Goal: Task Accomplishment & Management: Use online tool/utility

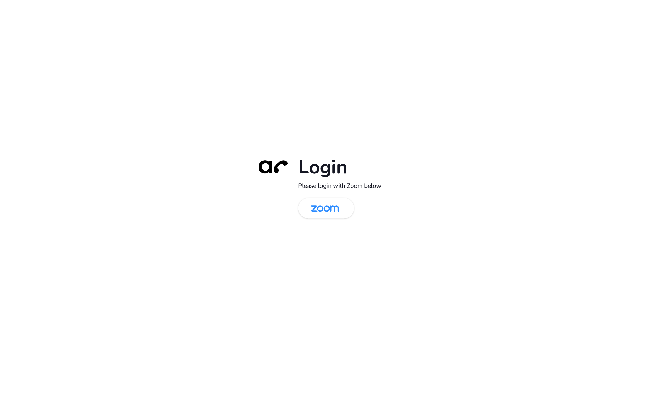
click at [214, 125] on div "Login Please login with Zoom below" at bounding box center [333, 197] width 667 height 395
click at [335, 211] on img at bounding box center [325, 208] width 40 height 19
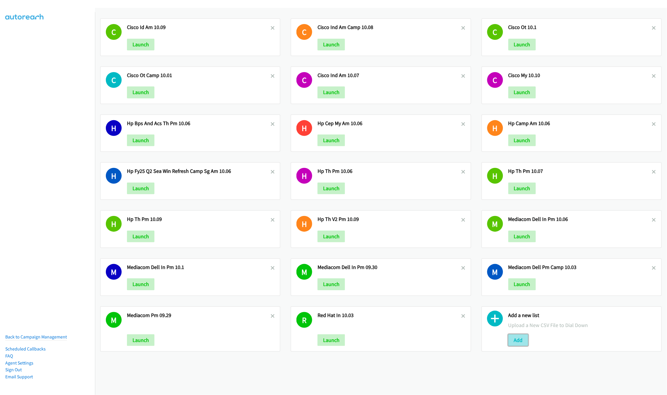
click at [508, 338] on button "Add" at bounding box center [518, 340] width 20 height 12
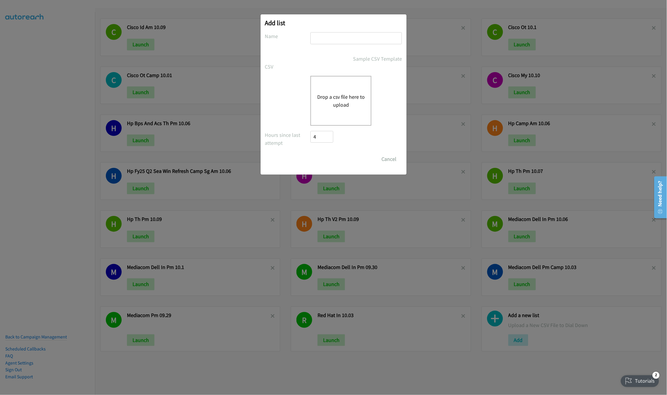
click at [324, 101] on button "Drop a csv file here to upload" at bounding box center [341, 101] width 48 height 16
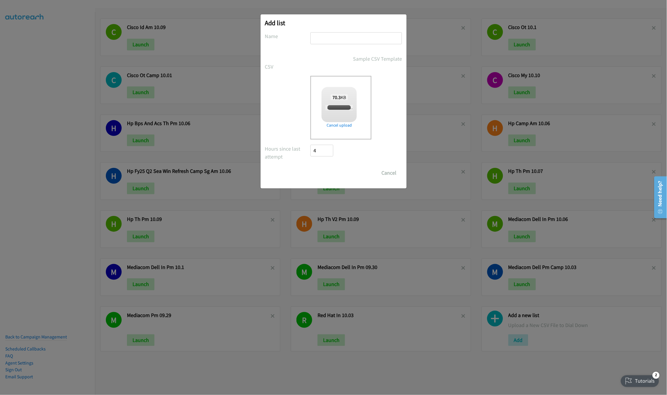
checkbox input "true"
click at [354, 33] on input "text" at bounding box center [355, 38] width 91 height 12
click at [357, 40] on input "text" at bounding box center [355, 38] width 91 height 12
type input "Zoom SG 10.15"
drag, startPoint x: 320, startPoint y: 172, endPoint x: 665, endPoint y: 275, distance: 360.4
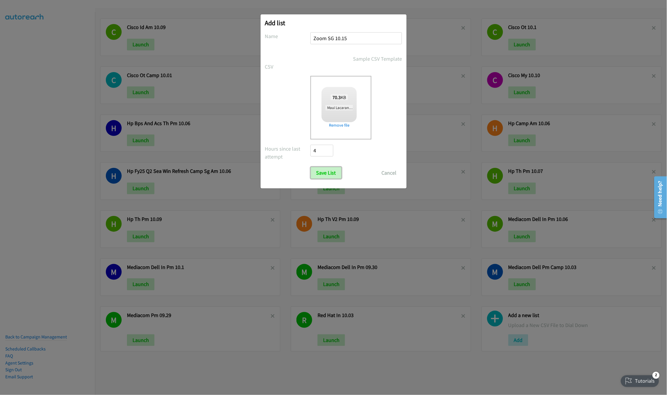
click at [320, 172] on input "Save List" at bounding box center [326, 173] width 31 height 12
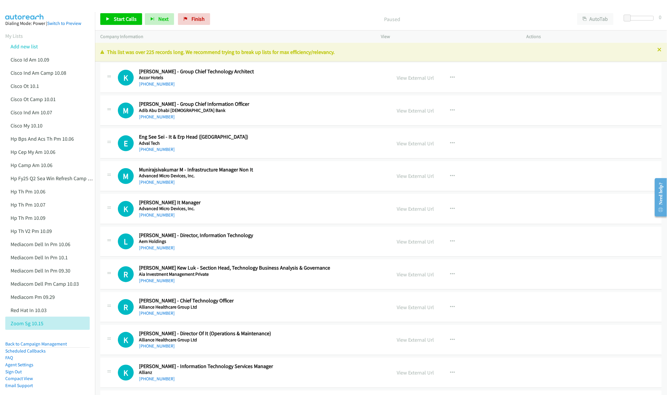
click at [297, 11] on div "Start Calls Pause Next Finish Paused AutoTab AutoTab 0" at bounding box center [381, 19] width 572 height 23
click at [308, 85] on div "[PHONE_NUMBER]" at bounding box center [258, 84] width 238 height 7
click at [410, 79] on link "View External Url" at bounding box center [415, 77] width 37 height 7
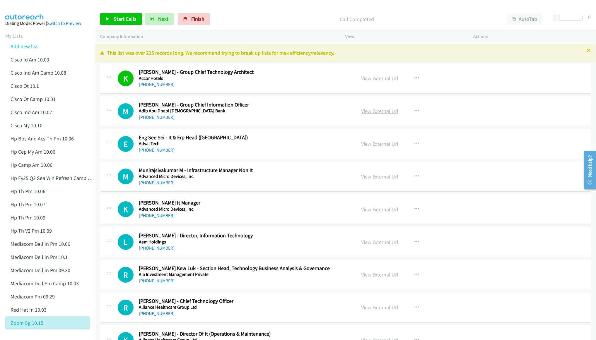
click at [371, 111] on link "View External Url" at bounding box center [380, 111] width 37 height 7
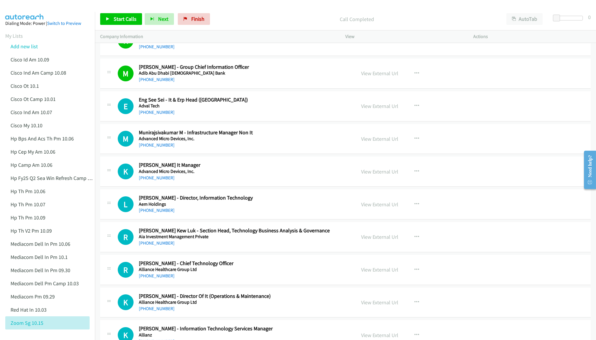
scroll to position [44, 0]
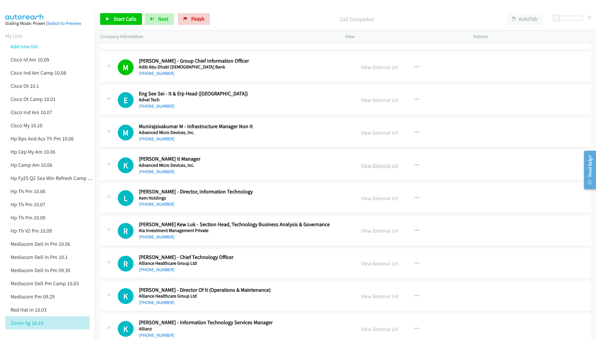
click at [367, 165] on link "View External Url" at bounding box center [380, 165] width 37 height 7
click at [374, 196] on link "View External Url" at bounding box center [380, 198] width 37 height 7
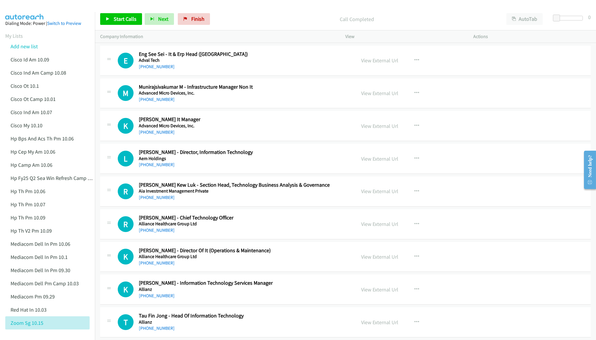
scroll to position [88, 0]
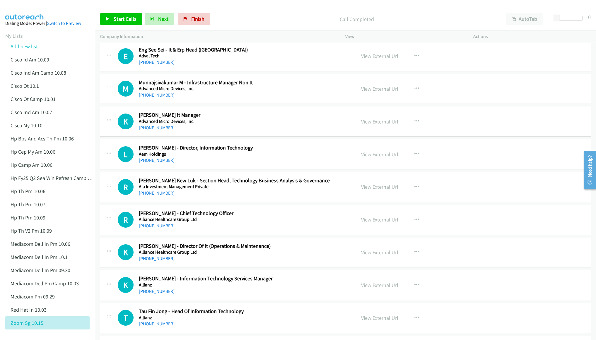
click at [383, 218] on link "View External Url" at bounding box center [380, 220] width 37 height 7
click at [376, 252] on link "View External Url" at bounding box center [380, 252] width 37 height 7
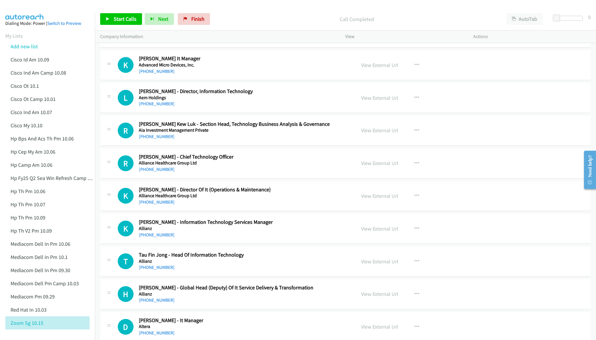
scroll to position [176, 0]
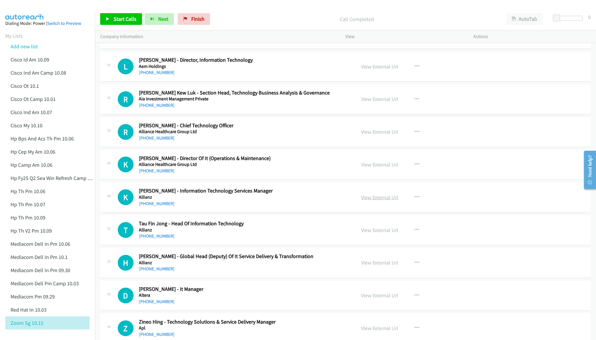
click at [373, 198] on link "View External Url" at bounding box center [380, 197] width 37 height 7
click at [368, 233] on link "View External Url" at bounding box center [380, 230] width 37 height 7
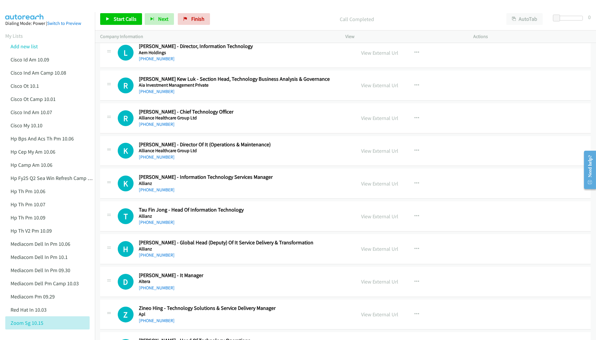
scroll to position [220, 0]
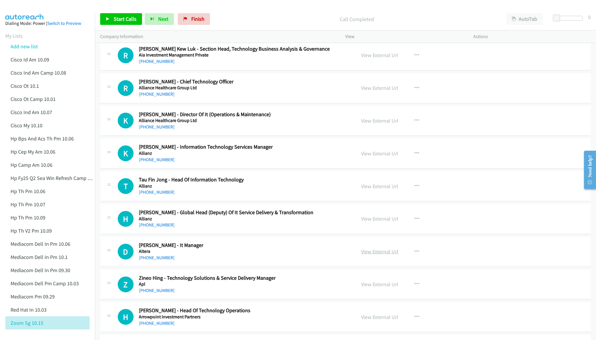
click at [373, 254] on link "View External Url" at bounding box center [380, 251] width 37 height 7
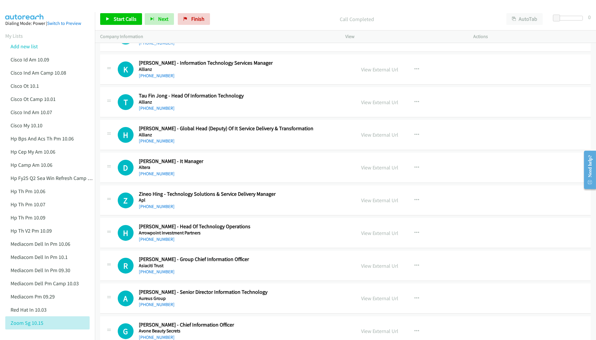
scroll to position [308, 0]
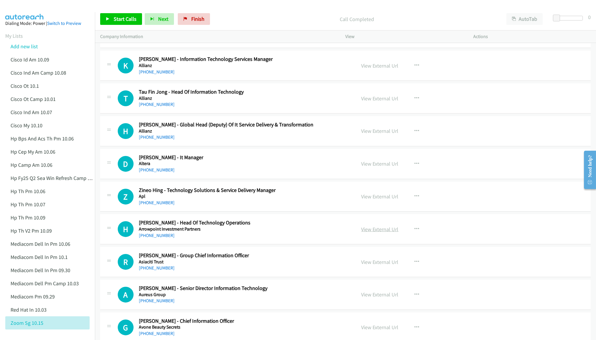
click at [367, 230] on link "View External Url" at bounding box center [380, 229] width 37 height 7
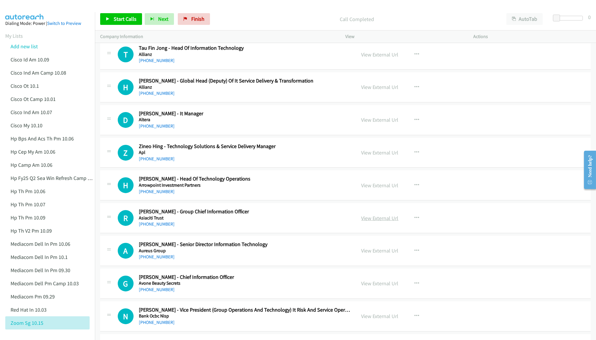
click at [366, 219] on link "View External Url" at bounding box center [380, 218] width 37 height 7
click at [370, 253] on link "View External Url" at bounding box center [380, 251] width 37 height 7
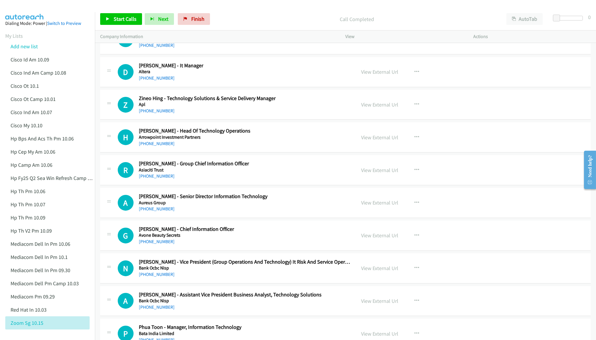
scroll to position [439, 0]
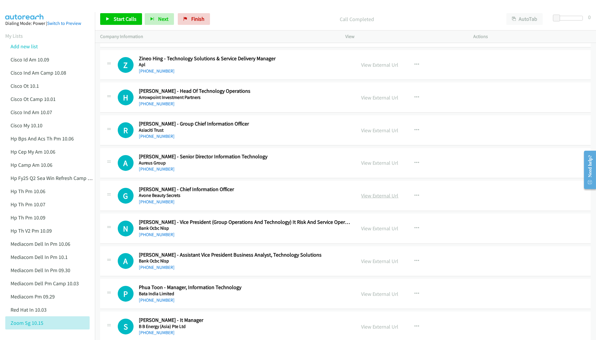
click at [373, 199] on link "View External Url" at bounding box center [380, 195] width 37 height 7
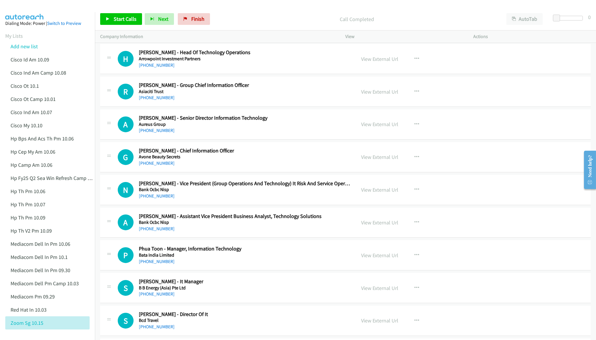
scroll to position [483, 0]
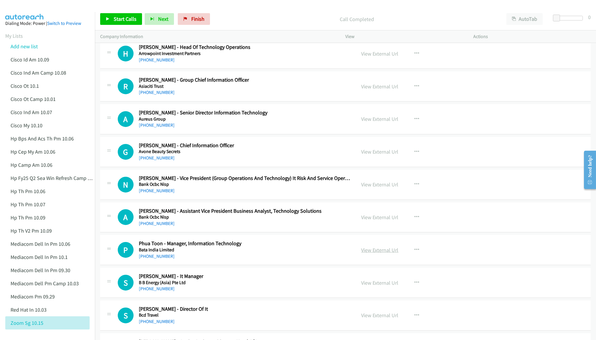
click at [368, 249] on link "View External Url" at bounding box center [380, 250] width 37 height 7
click at [374, 287] on link "View External Url" at bounding box center [380, 283] width 37 height 7
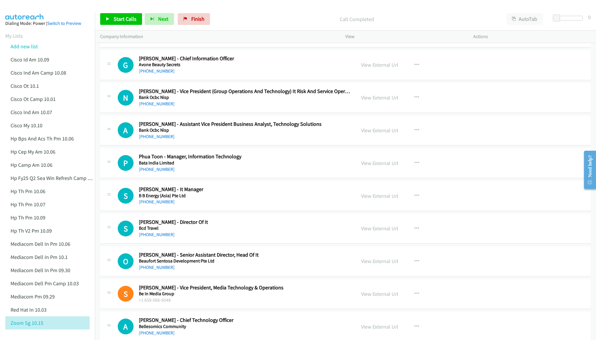
scroll to position [571, 0]
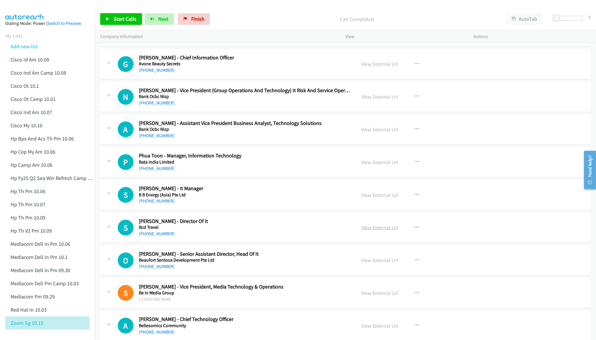
click at [372, 231] on link "View External Url" at bounding box center [380, 227] width 37 height 7
click at [368, 262] on link "View External Url" at bounding box center [380, 260] width 37 height 7
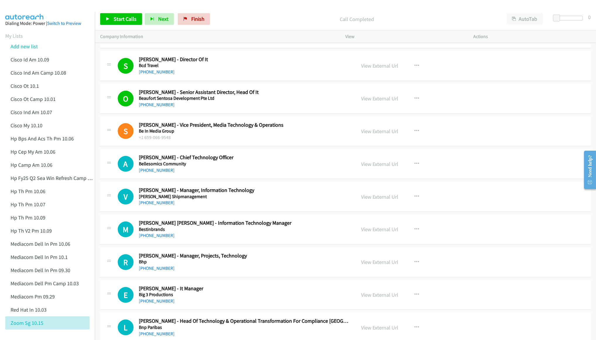
scroll to position [747, 0]
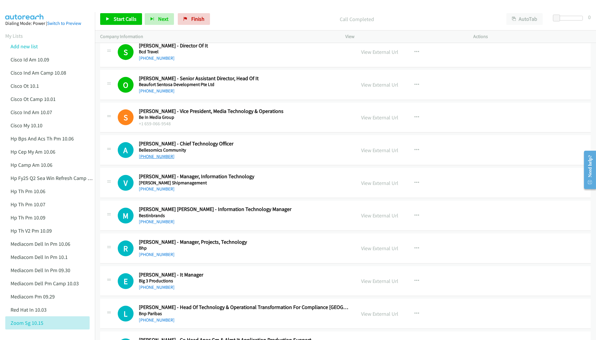
click at [147, 159] on link "[PHONE_NUMBER]" at bounding box center [157, 157] width 36 height 6
click at [146, 190] on link "[PHONE_NUMBER]" at bounding box center [157, 189] width 36 height 6
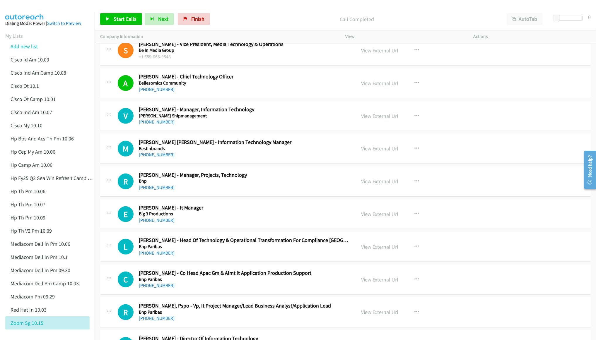
scroll to position [835, 0]
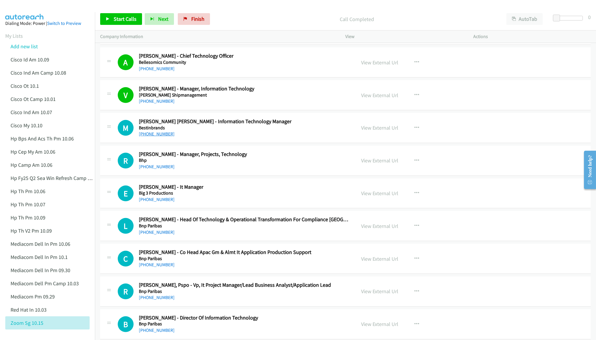
click at [149, 137] on link "[PHONE_NUMBER]" at bounding box center [157, 134] width 36 height 6
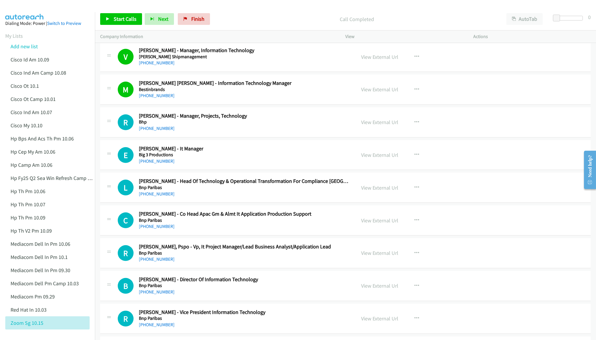
scroll to position [879, 0]
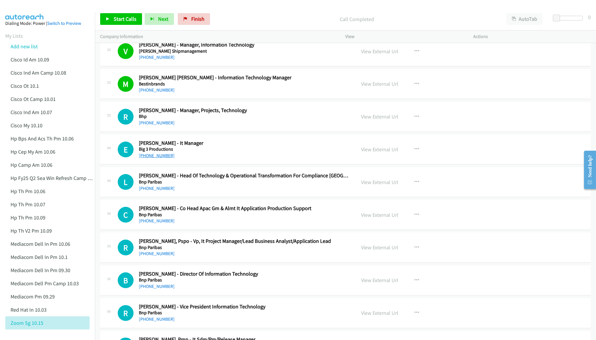
click at [162, 159] on link "[PHONE_NUMBER]" at bounding box center [157, 156] width 36 height 6
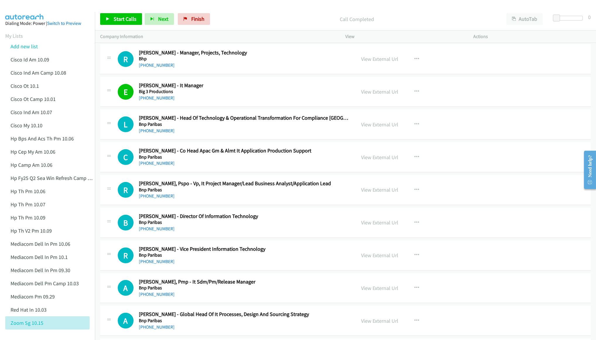
scroll to position [967, 0]
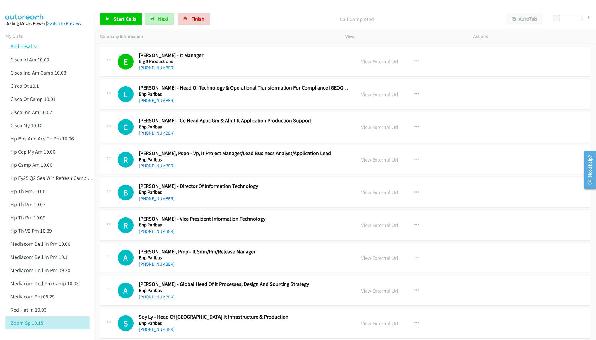
drag, startPoint x: 145, startPoint y: 202, endPoint x: 145, endPoint y: 196, distance: 6.4
click at [145, 202] on link "[PHONE_NUMBER]" at bounding box center [157, 199] width 36 height 6
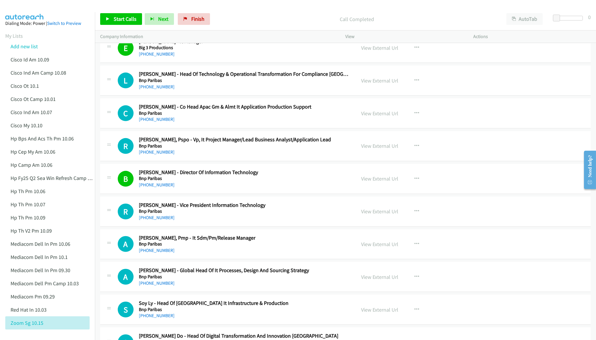
scroll to position [1011, 0]
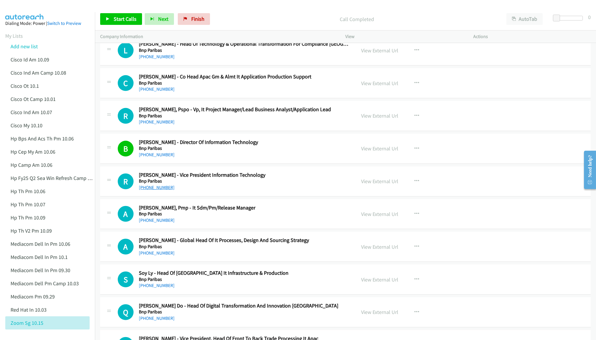
click at [154, 190] on link "[PHONE_NUMBER]" at bounding box center [157, 188] width 36 height 6
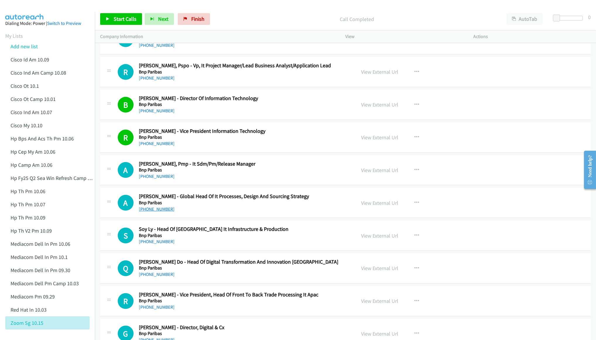
scroll to position [1099, 0]
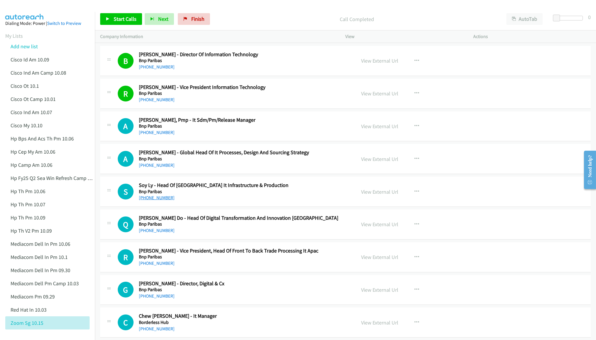
click at [154, 200] on link "[PHONE_NUMBER]" at bounding box center [157, 198] width 36 height 6
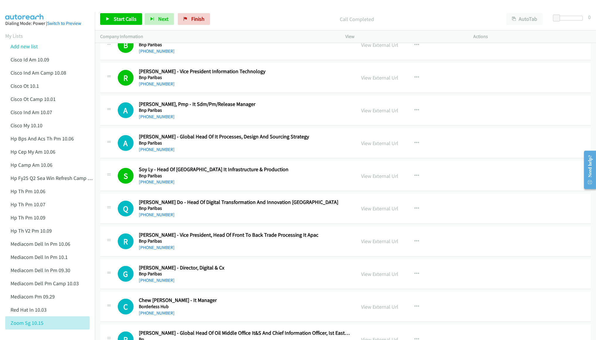
scroll to position [1143, 0]
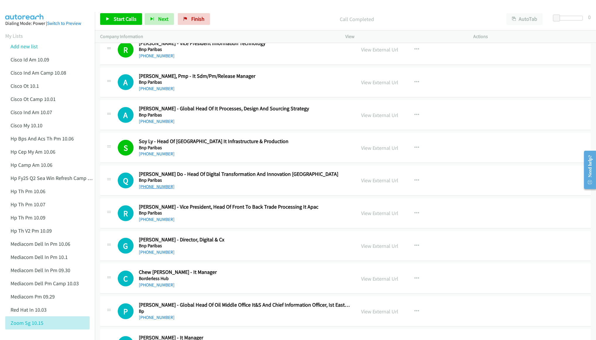
click at [154, 190] on link "[PHONE_NUMBER]" at bounding box center [157, 187] width 36 height 6
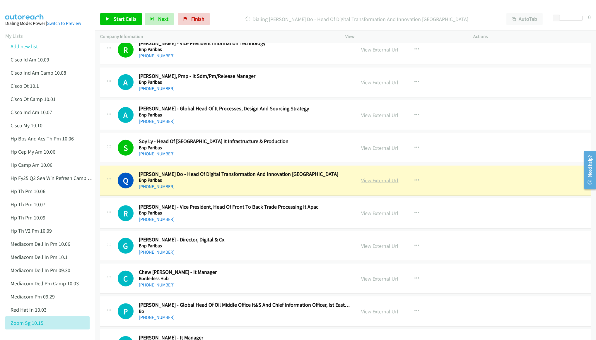
click at [369, 184] on link "View External Url" at bounding box center [380, 180] width 37 height 7
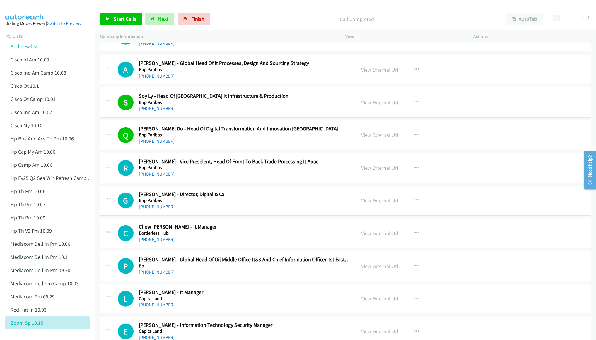
scroll to position [1231, 0]
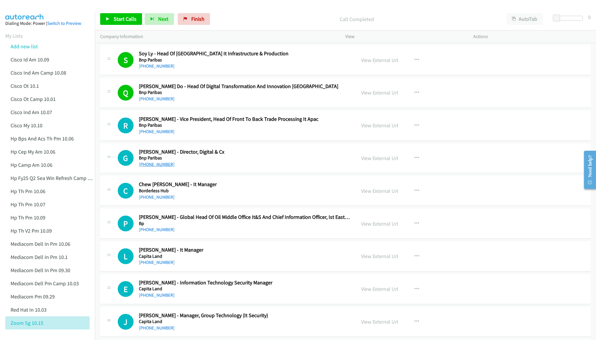
click at [150, 167] on link "[PHONE_NUMBER]" at bounding box center [157, 165] width 36 height 6
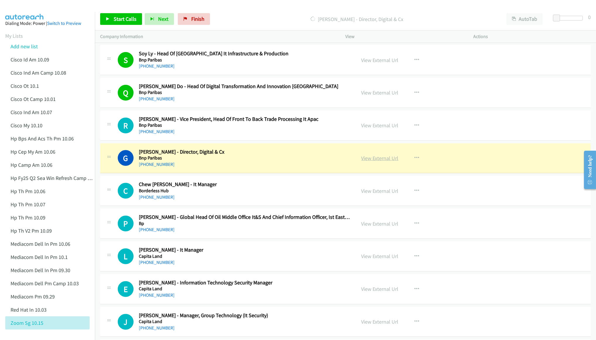
click at [379, 162] on link "View External Url" at bounding box center [380, 158] width 37 height 7
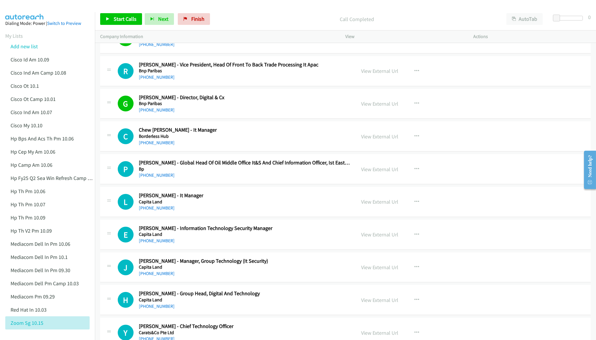
scroll to position [1318, 0]
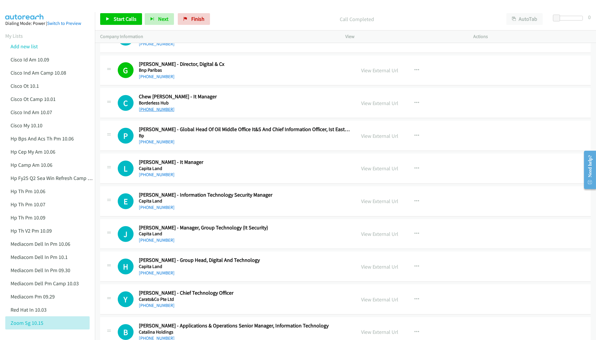
click at [157, 112] on link "[PHONE_NUMBER]" at bounding box center [157, 110] width 36 height 6
click at [155, 178] on link "[PHONE_NUMBER]" at bounding box center [157, 175] width 36 height 6
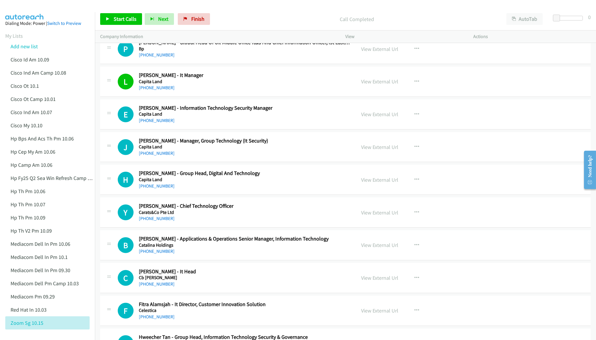
scroll to position [1406, 0]
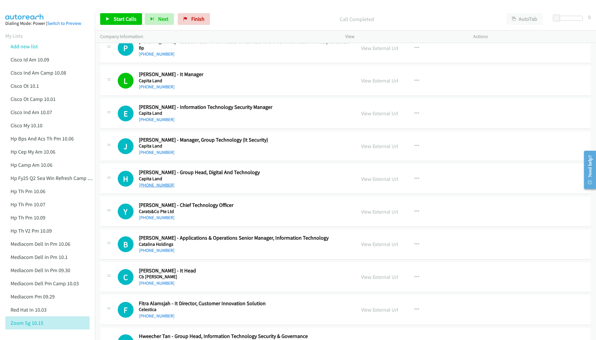
click at [151, 188] on link "[PHONE_NUMBER]" at bounding box center [157, 186] width 36 height 6
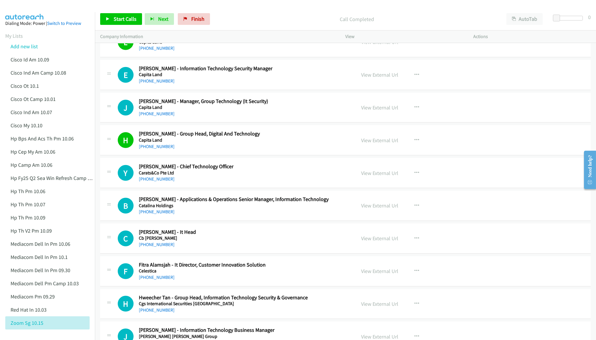
scroll to position [1450, 0]
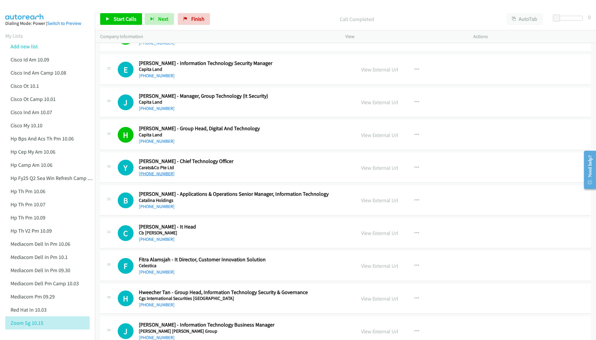
click at [161, 177] on link "[PHONE_NUMBER]" at bounding box center [157, 174] width 36 height 6
click at [156, 209] on link "[PHONE_NUMBER]" at bounding box center [157, 207] width 36 height 6
click at [154, 242] on link "[PHONE_NUMBER]" at bounding box center [157, 240] width 36 height 6
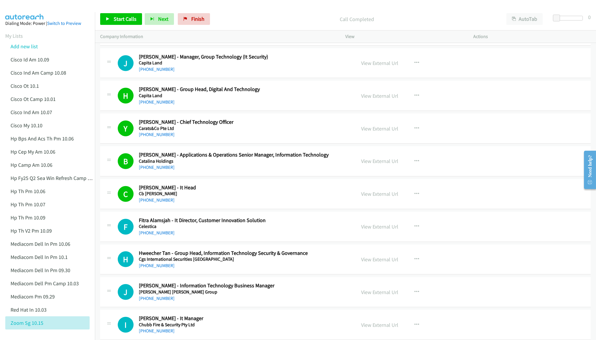
scroll to position [1494, 0]
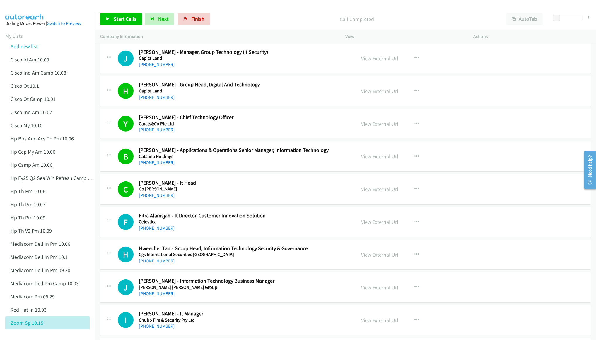
click at [158, 231] on link "[PHONE_NUMBER]" at bounding box center [157, 229] width 36 height 6
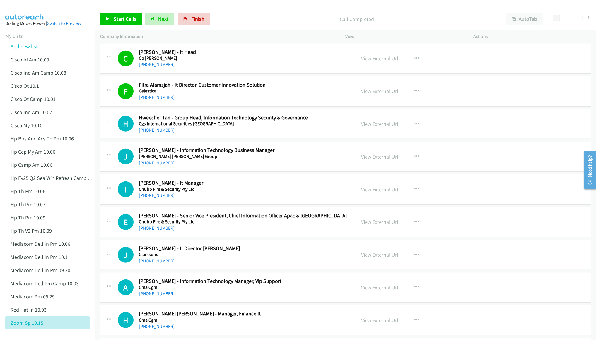
scroll to position [1626, 0]
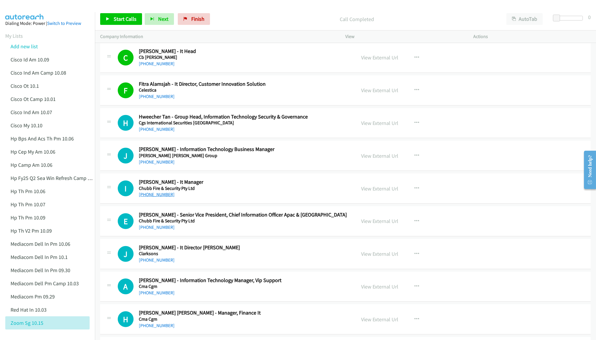
click at [154, 197] on link "[PHONE_NUMBER]" at bounding box center [157, 195] width 36 height 6
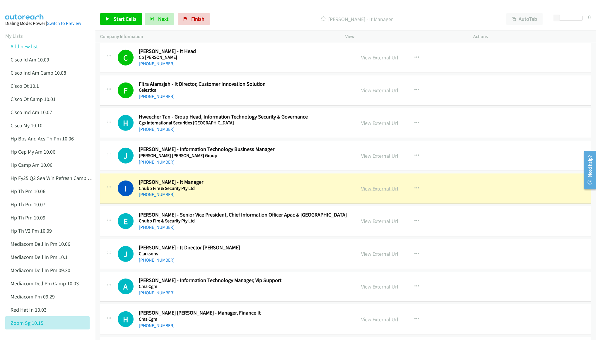
click at [372, 192] on link "View External Url" at bounding box center [380, 188] width 37 height 7
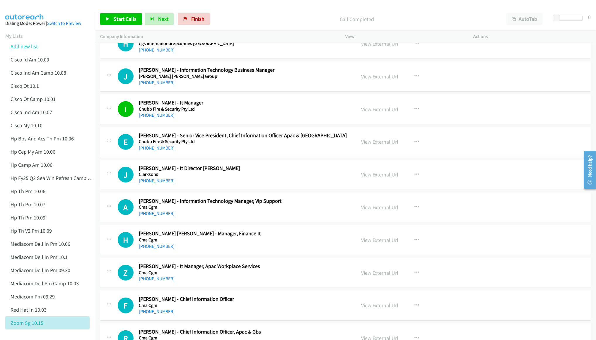
scroll to position [1714, 0]
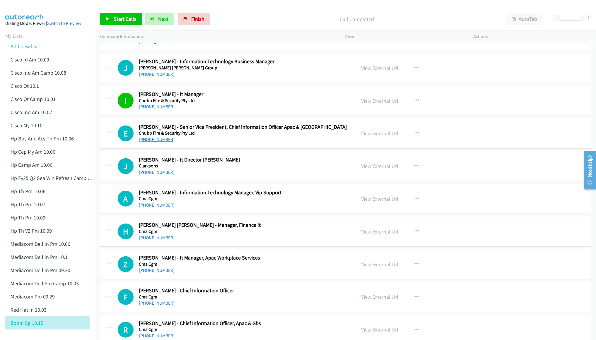
click at [156, 142] on link "[PHONE_NUMBER]" at bounding box center [157, 140] width 36 height 6
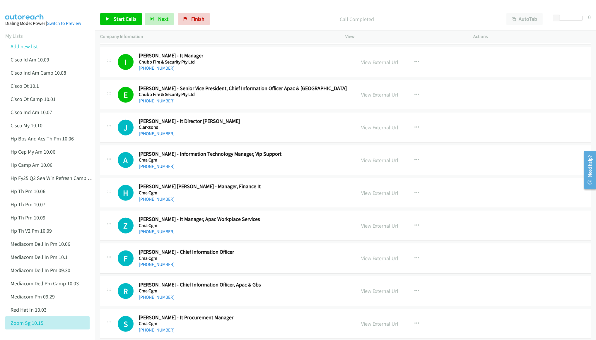
scroll to position [1758, 0]
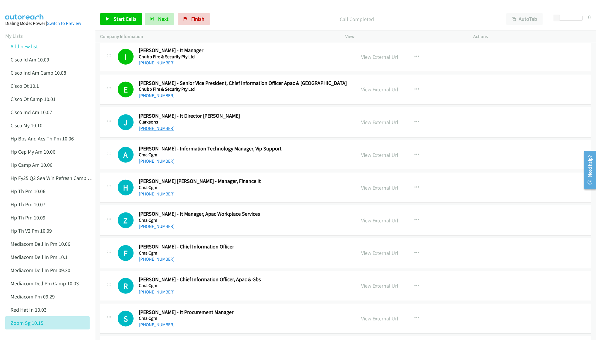
click at [157, 131] on link "[PHONE_NUMBER]" at bounding box center [157, 129] width 36 height 6
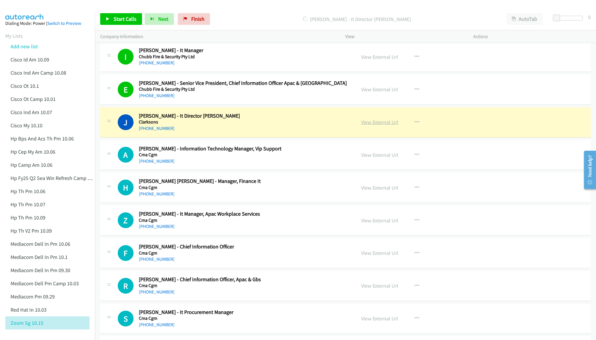
click at [379, 126] on link "View External Url" at bounding box center [380, 122] width 37 height 7
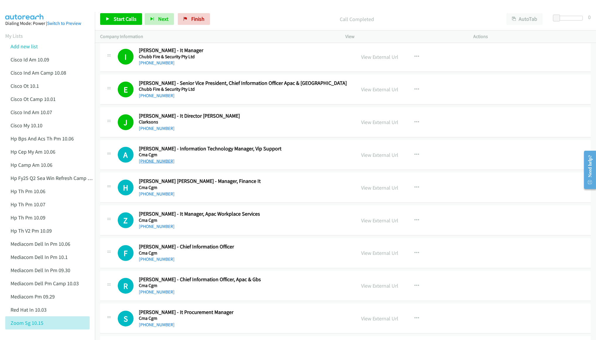
click at [157, 164] on link "[PHONE_NUMBER]" at bounding box center [157, 162] width 36 height 6
click at [157, 229] on link "[PHONE_NUMBER]" at bounding box center [157, 227] width 36 height 6
click at [159, 262] on link "[PHONE_NUMBER]" at bounding box center [157, 260] width 36 height 6
click at [156, 295] on link "[PHONE_NUMBER]" at bounding box center [157, 292] width 36 height 6
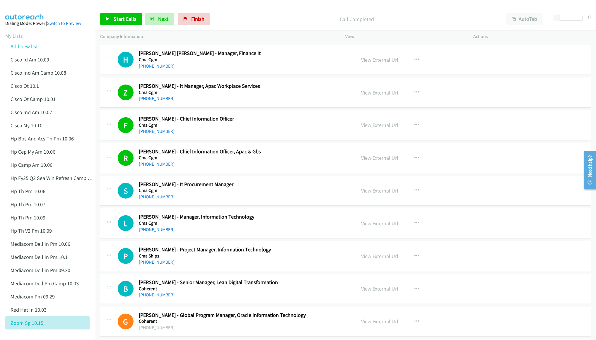
scroll to position [1890, 0]
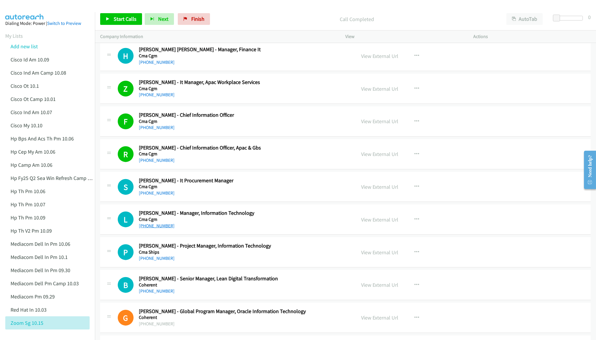
click at [144, 229] on link "[PHONE_NUMBER]" at bounding box center [157, 226] width 36 height 6
click at [303, 9] on div "Start Calls Pause Next Finish Call Completed AutoTab AutoTab 0" at bounding box center [345, 19] width 501 height 23
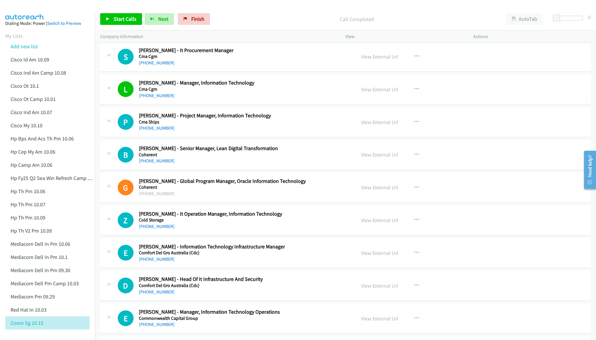
scroll to position [2022, 0]
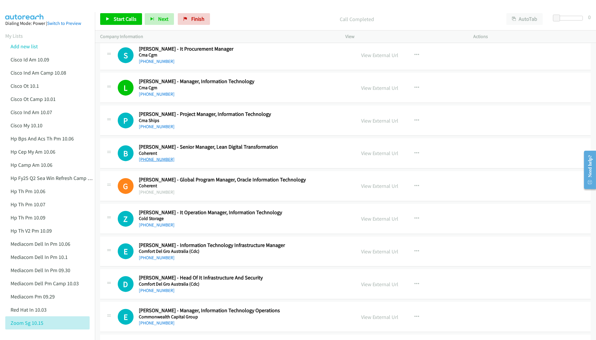
click at [149, 162] on link "[PHONE_NUMBER]" at bounding box center [157, 160] width 36 height 6
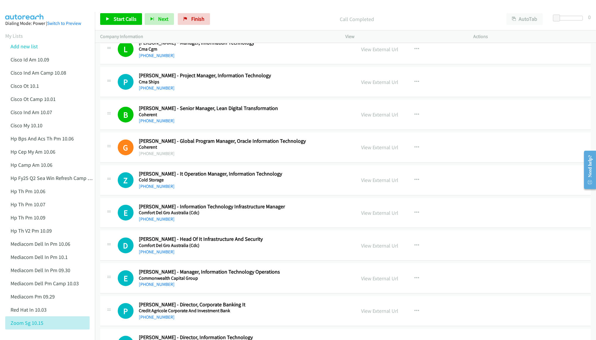
scroll to position [2066, 0]
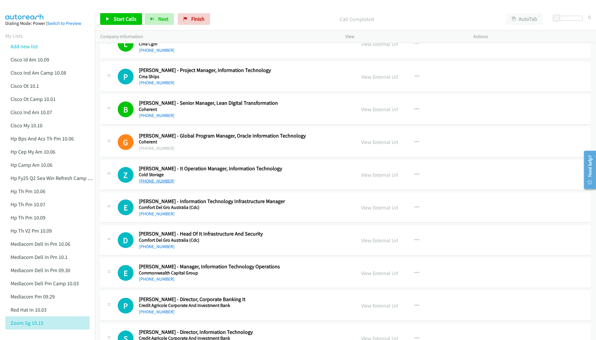
click at [161, 184] on link "[PHONE_NUMBER]" at bounding box center [157, 181] width 36 height 6
click at [158, 217] on link "[PHONE_NUMBER]" at bounding box center [157, 214] width 36 height 6
click at [160, 250] on link "[PHONE_NUMBER]" at bounding box center [157, 247] width 36 height 6
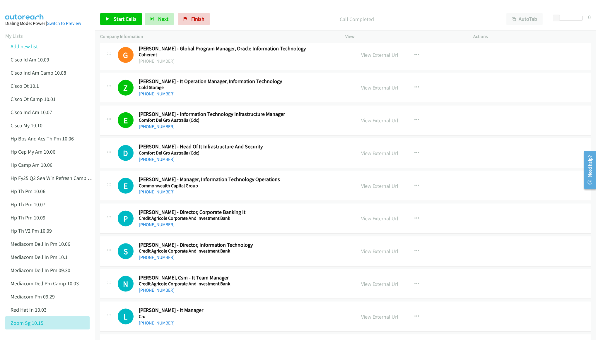
scroll to position [2154, 0]
click at [154, 194] on link "[PHONE_NUMBER]" at bounding box center [157, 192] width 36 height 6
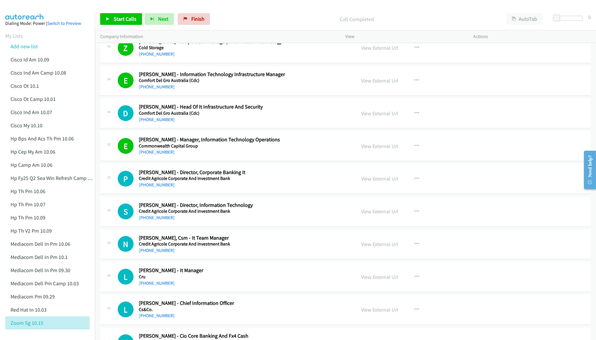
scroll to position [2197, 0]
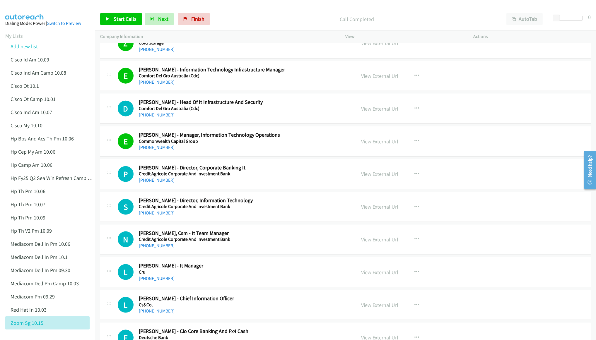
click at [157, 183] on link "[PHONE_NUMBER]" at bounding box center [157, 181] width 36 height 6
click at [142, 216] on link "[PHONE_NUMBER]" at bounding box center [157, 213] width 36 height 6
click at [158, 249] on link "[PHONE_NUMBER]" at bounding box center [157, 246] width 36 height 6
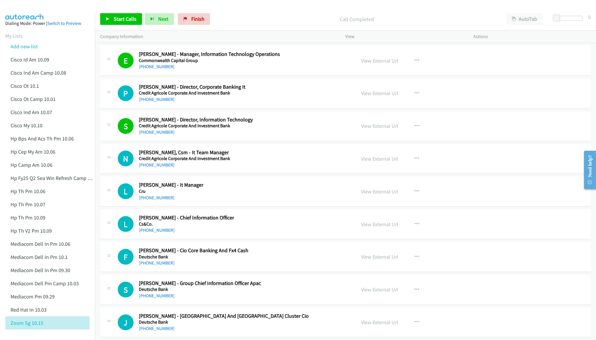
scroll to position [2285, 0]
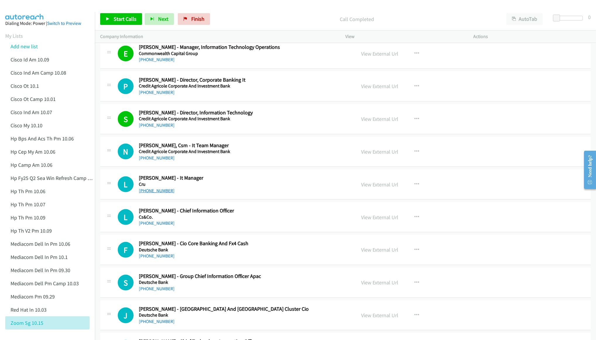
click at [161, 194] on link "[PHONE_NUMBER]" at bounding box center [157, 191] width 36 height 6
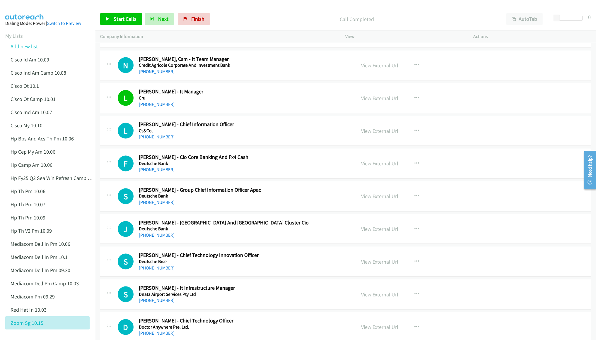
scroll to position [2373, 0]
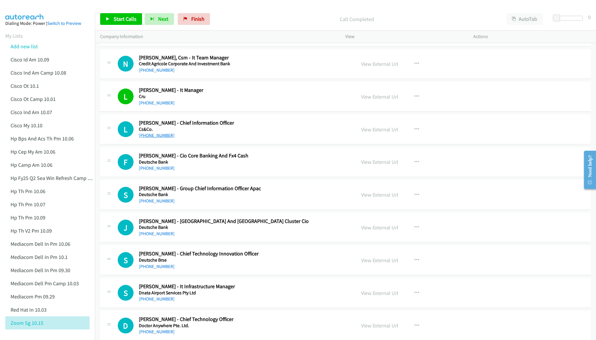
click at [157, 138] on link "[PHONE_NUMBER]" at bounding box center [157, 136] width 36 height 6
click at [154, 204] on link "[PHONE_NUMBER]" at bounding box center [157, 201] width 36 height 6
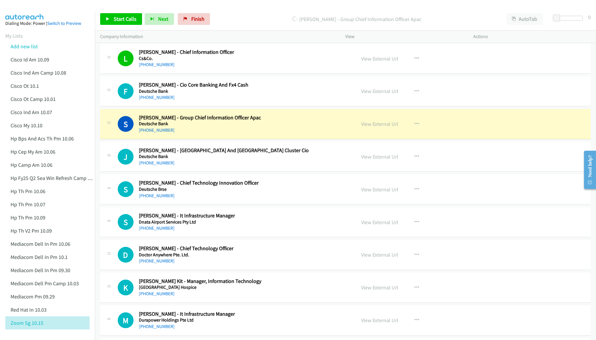
scroll to position [2461, 0]
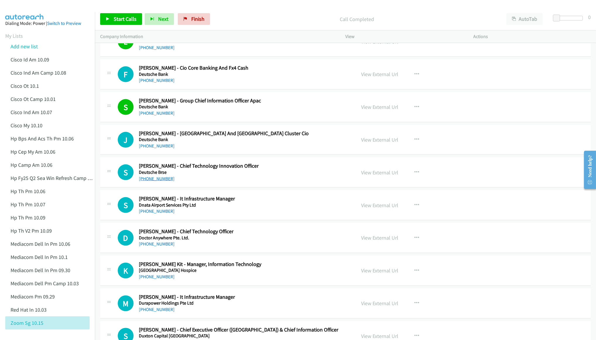
click at [145, 182] on link "[PHONE_NUMBER]" at bounding box center [157, 179] width 36 height 6
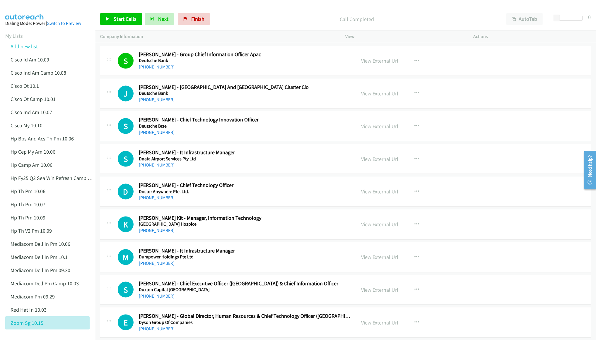
scroll to position [2549, 0]
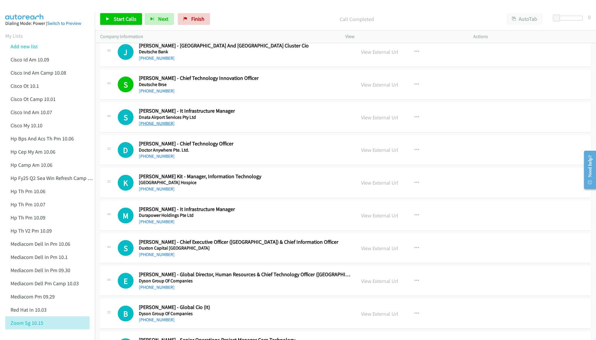
click at [157, 126] on link "[PHONE_NUMBER]" at bounding box center [157, 124] width 36 height 6
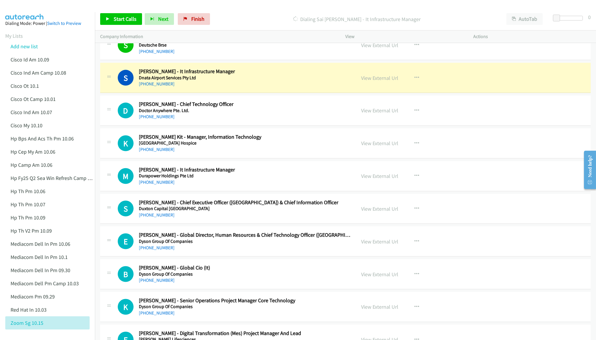
scroll to position [2593, 0]
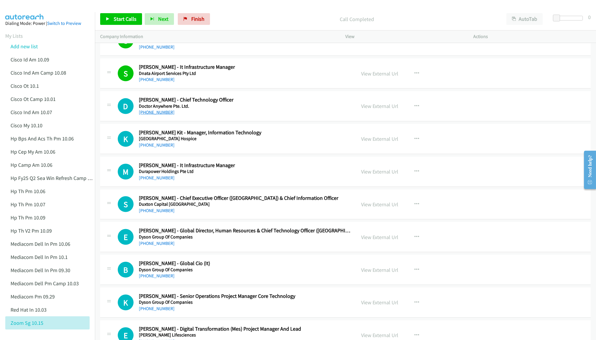
click at [160, 115] on link "[PHONE_NUMBER]" at bounding box center [157, 113] width 36 height 6
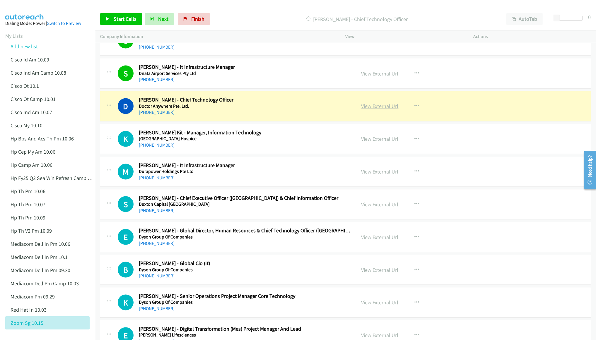
click at [375, 110] on link "View External Url" at bounding box center [380, 106] width 37 height 7
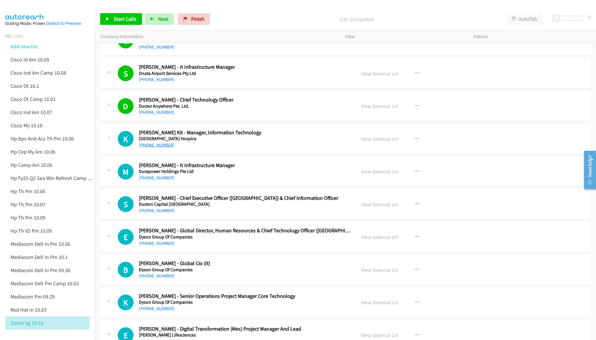
click at [152, 148] on link "[PHONE_NUMBER]" at bounding box center [157, 145] width 36 height 6
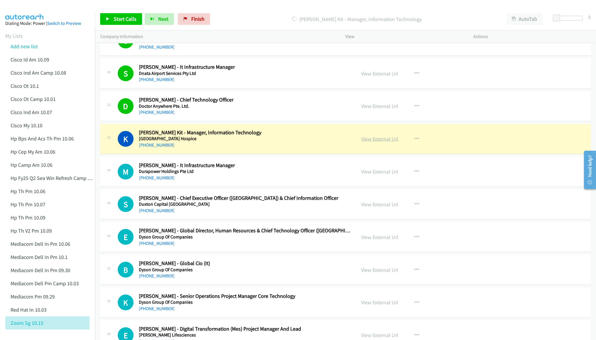
click at [381, 142] on link "View External Url" at bounding box center [380, 139] width 37 height 7
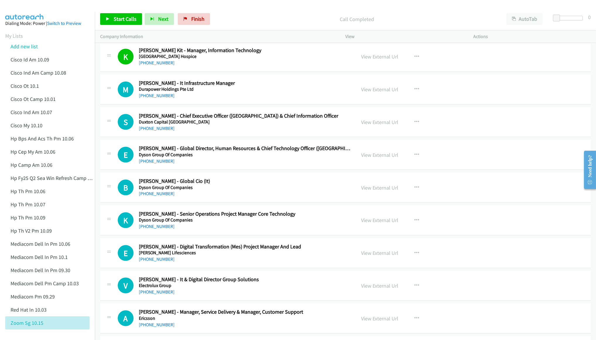
scroll to position [2681, 0]
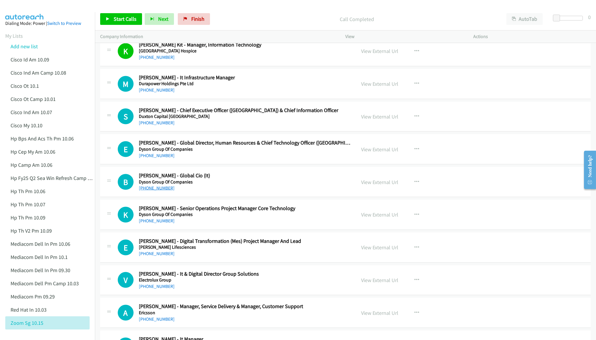
click at [157, 191] on link "[PHONE_NUMBER]" at bounding box center [157, 188] width 36 height 6
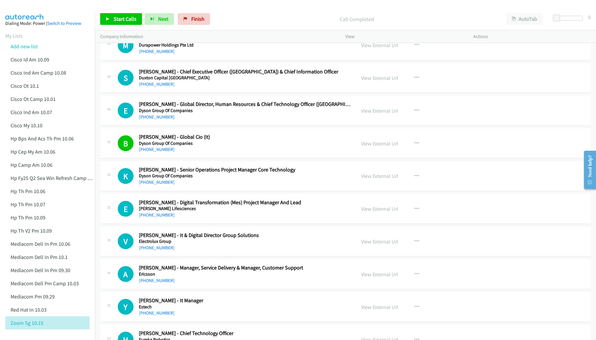
scroll to position [2725, 0]
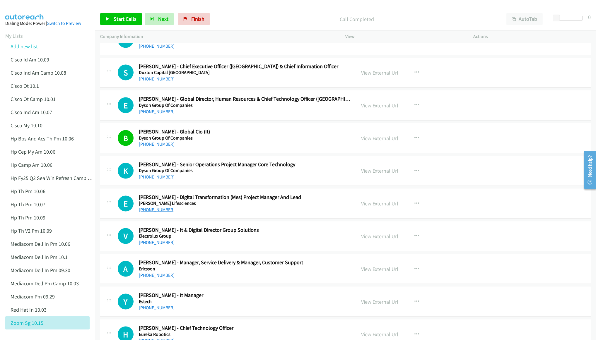
click at [159, 213] on link "[PHONE_NUMBER]" at bounding box center [157, 210] width 36 height 6
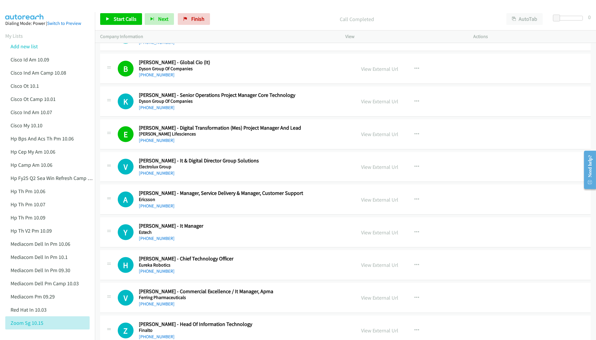
scroll to position [2813, 0]
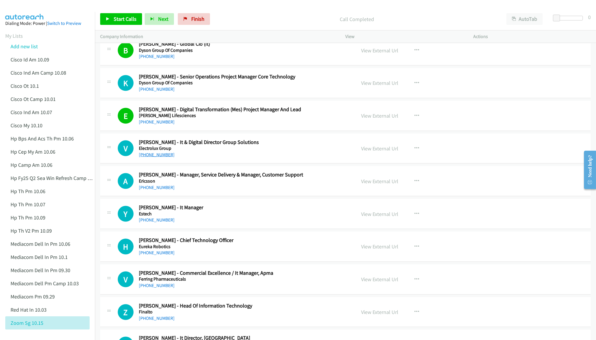
click at [148, 158] on link "[PHONE_NUMBER]" at bounding box center [157, 155] width 36 height 6
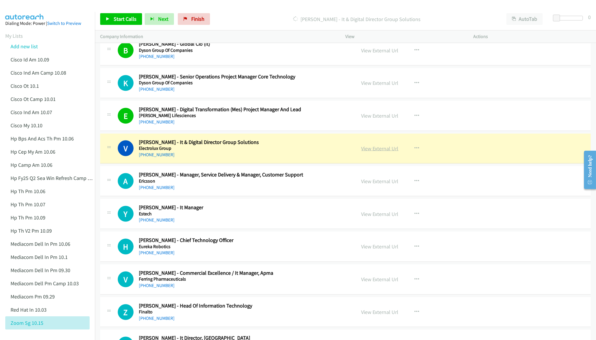
click at [371, 152] on link "View External Url" at bounding box center [380, 148] width 37 height 7
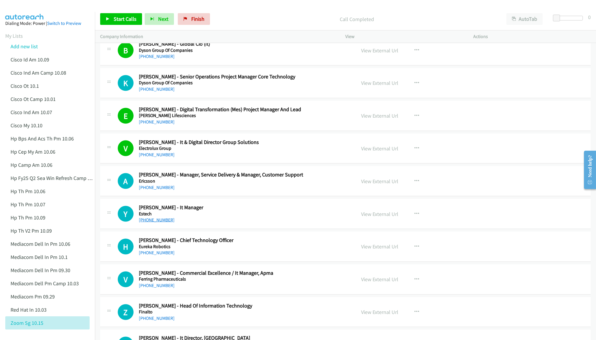
click at [163, 223] on link "[PHONE_NUMBER]" at bounding box center [157, 220] width 36 height 6
click at [160, 256] on link "[PHONE_NUMBER]" at bounding box center [157, 253] width 36 height 6
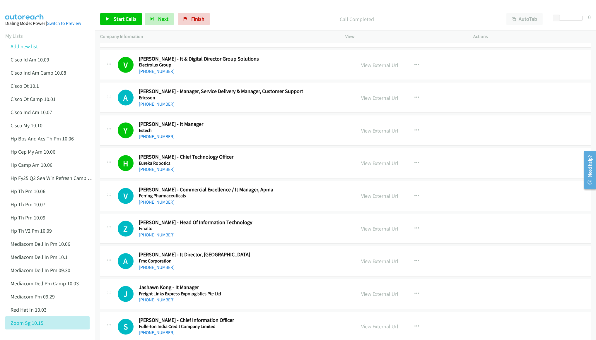
scroll to position [2901, 0]
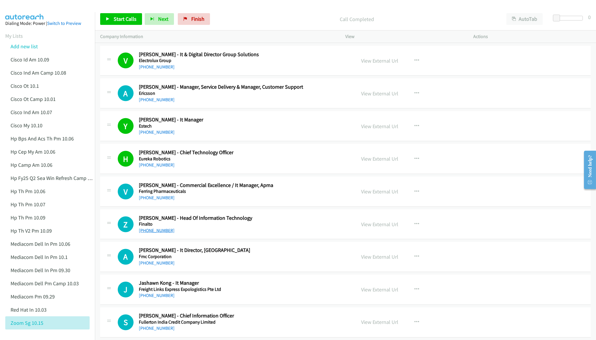
click at [164, 234] on link "[PHONE_NUMBER]" at bounding box center [157, 231] width 36 height 6
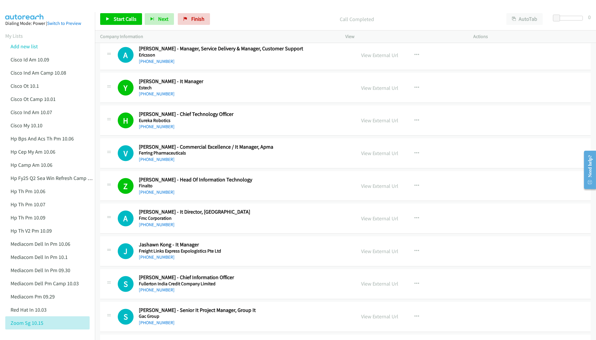
scroll to position [2945, 0]
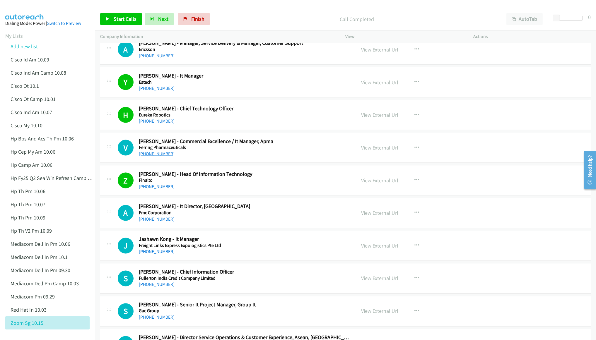
click at [160, 157] on link "[PHONE_NUMBER]" at bounding box center [157, 154] width 36 height 6
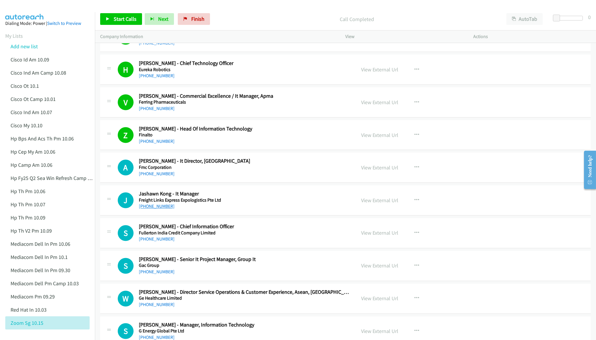
scroll to position [3032, 0]
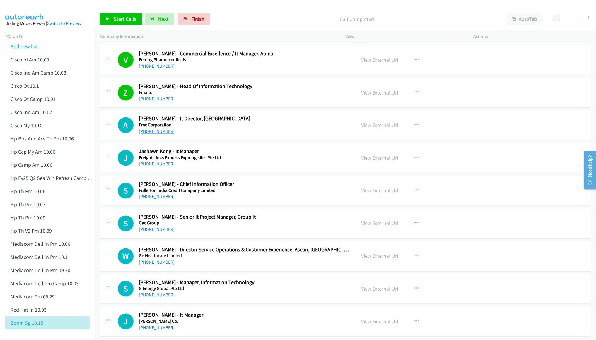
click at [151, 134] on link "[PHONE_NUMBER]" at bounding box center [157, 132] width 36 height 6
click at [150, 167] on link "[PHONE_NUMBER]" at bounding box center [157, 164] width 36 height 6
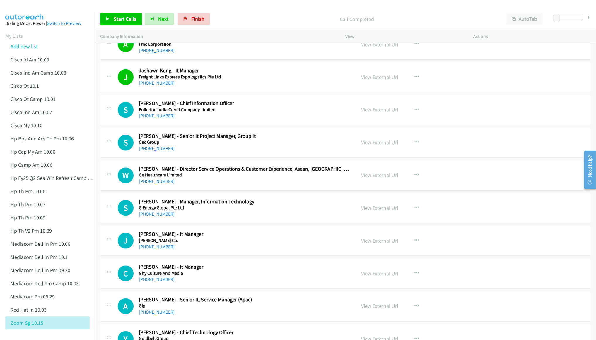
scroll to position [3164, 0]
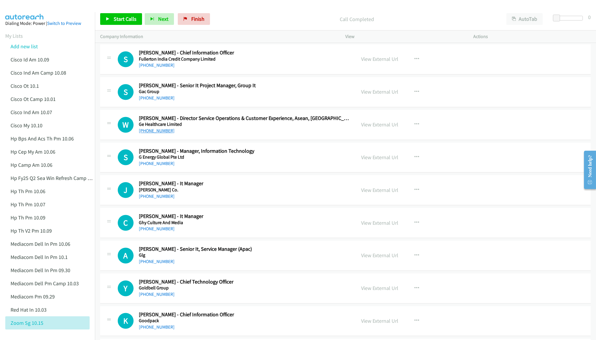
click at [154, 134] on link "[PHONE_NUMBER]" at bounding box center [157, 131] width 36 height 6
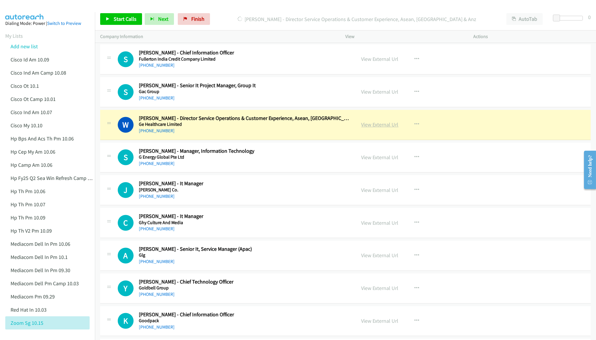
click at [371, 128] on link "View External Url" at bounding box center [380, 124] width 37 height 7
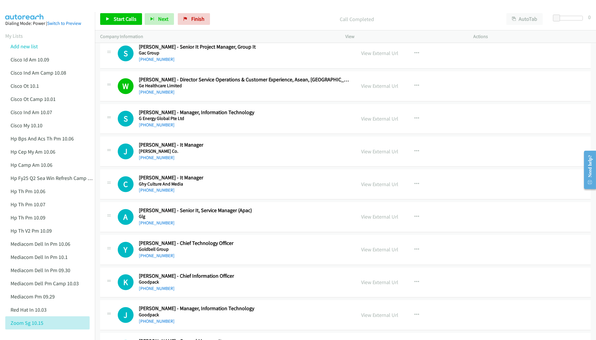
scroll to position [3208, 0]
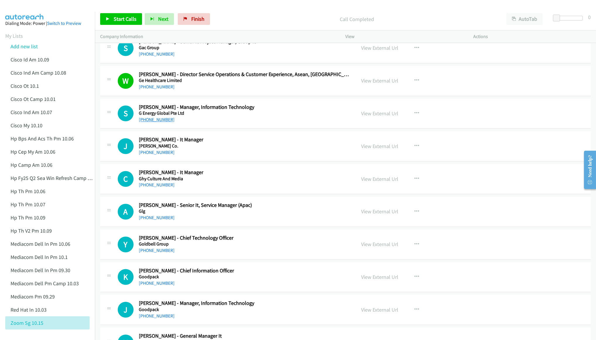
click at [149, 122] on link "[PHONE_NUMBER]" at bounding box center [157, 120] width 36 height 6
click at [154, 155] on link "[PHONE_NUMBER]" at bounding box center [157, 153] width 36 height 6
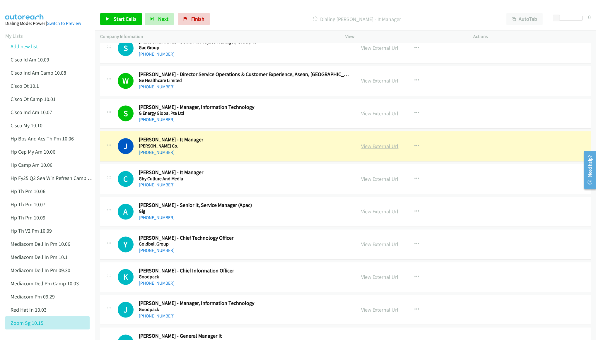
click at [368, 150] on link "View External Url" at bounding box center [380, 146] width 37 height 7
